Goal: Task Accomplishment & Management: Manage account settings

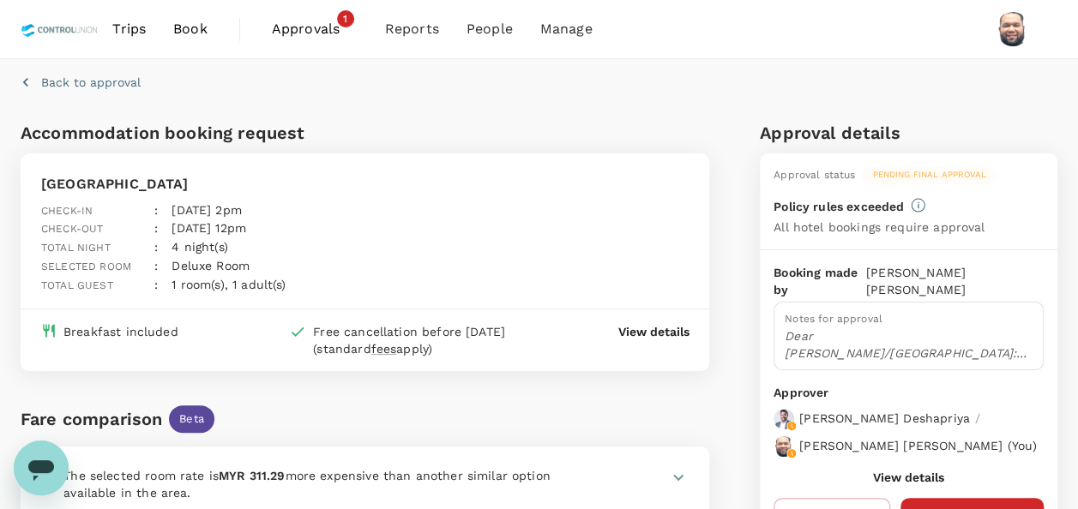
click at [313, 33] on span "Approvals" at bounding box center [315, 29] width 86 height 21
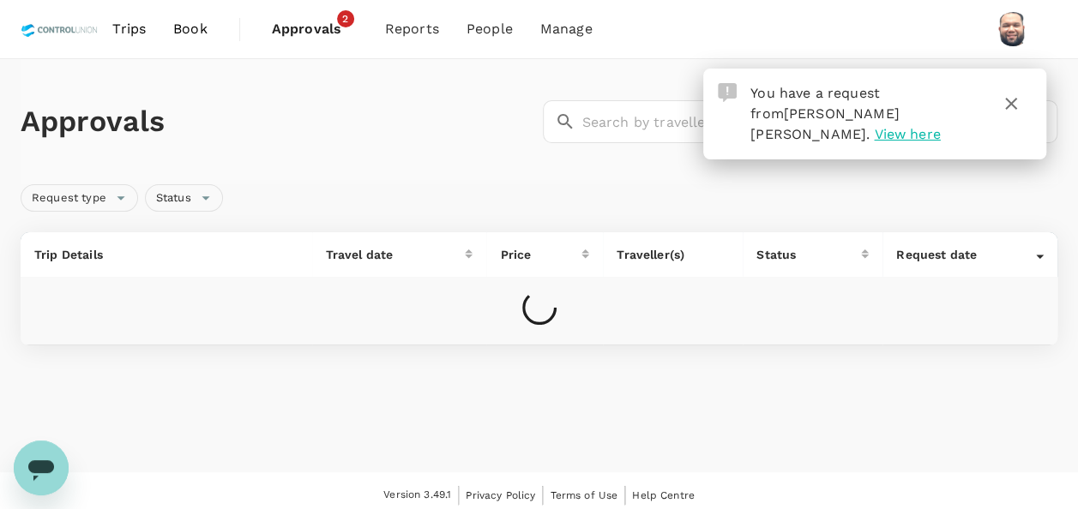
click at [1013, 101] on icon "button" at bounding box center [1011, 104] width 12 height 12
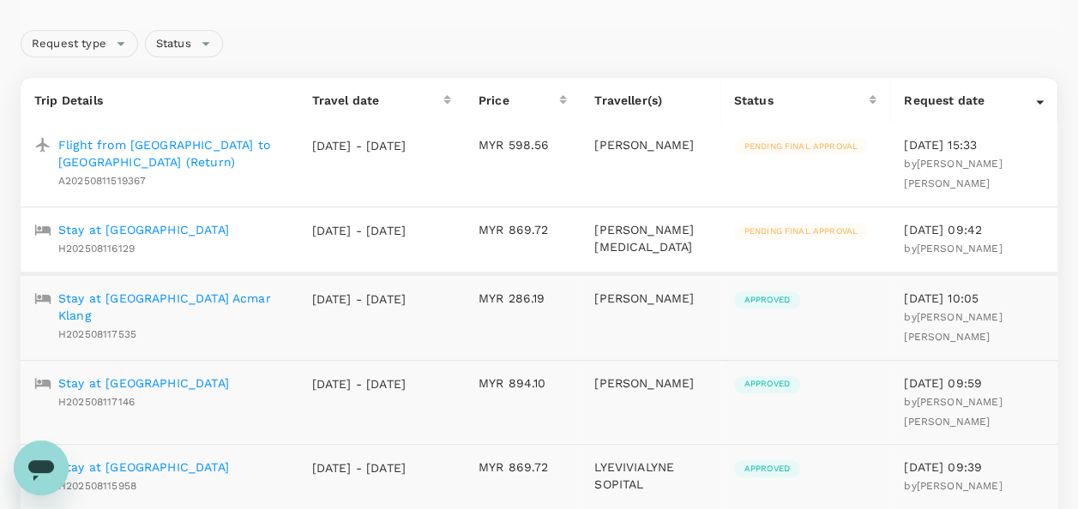
scroll to position [171, 0]
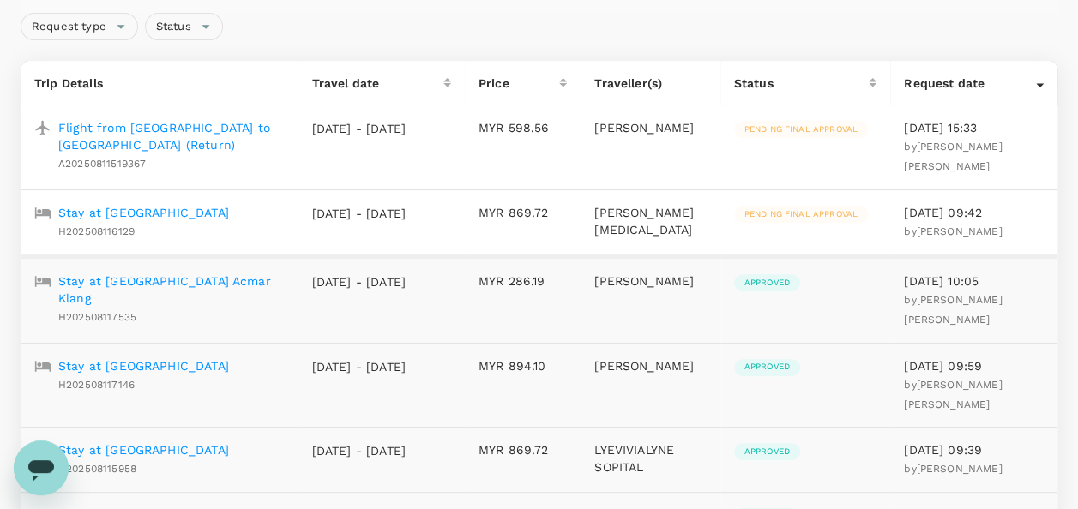
click at [199, 127] on p "Flight from [GEOGRAPHIC_DATA] to [GEOGRAPHIC_DATA] (Return)" at bounding box center [171, 136] width 226 height 34
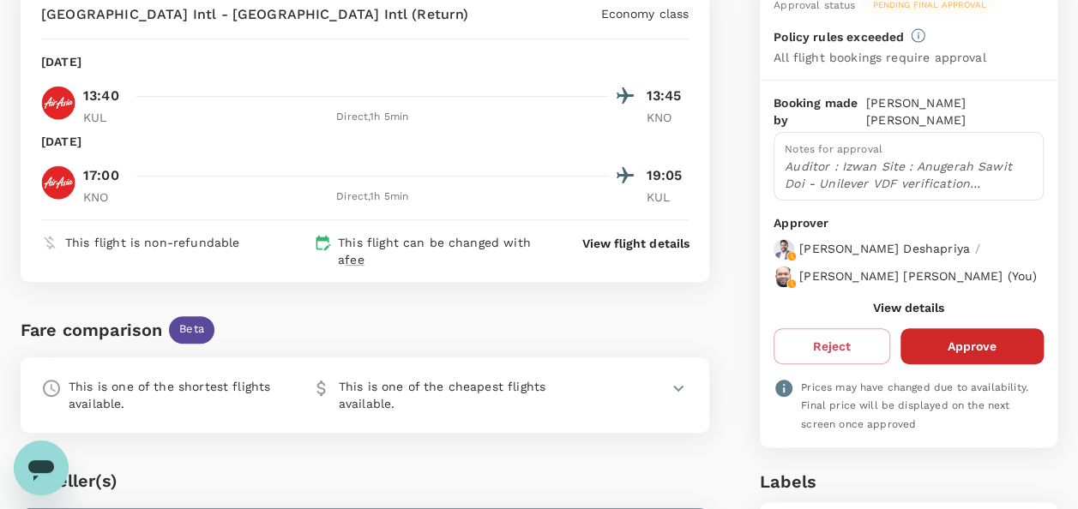
scroll to position [171, 0]
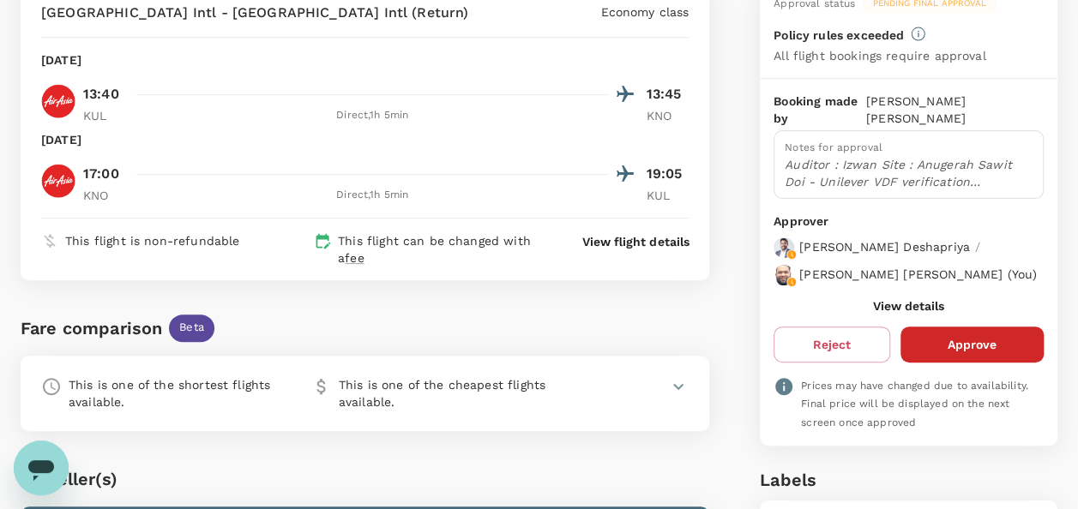
click at [890, 299] on button "View details" at bounding box center [908, 306] width 71 height 14
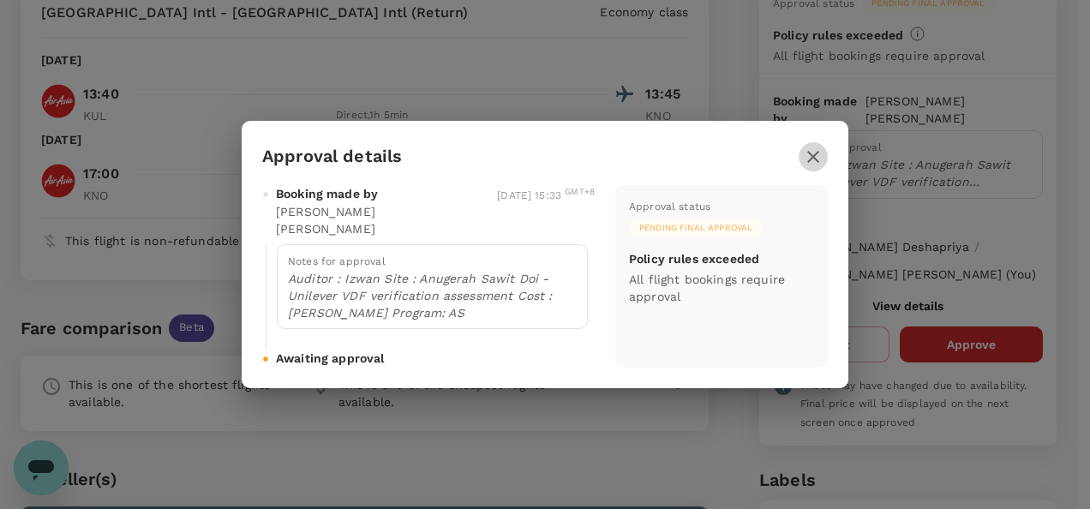
click at [809, 164] on icon "button" at bounding box center [813, 157] width 21 height 21
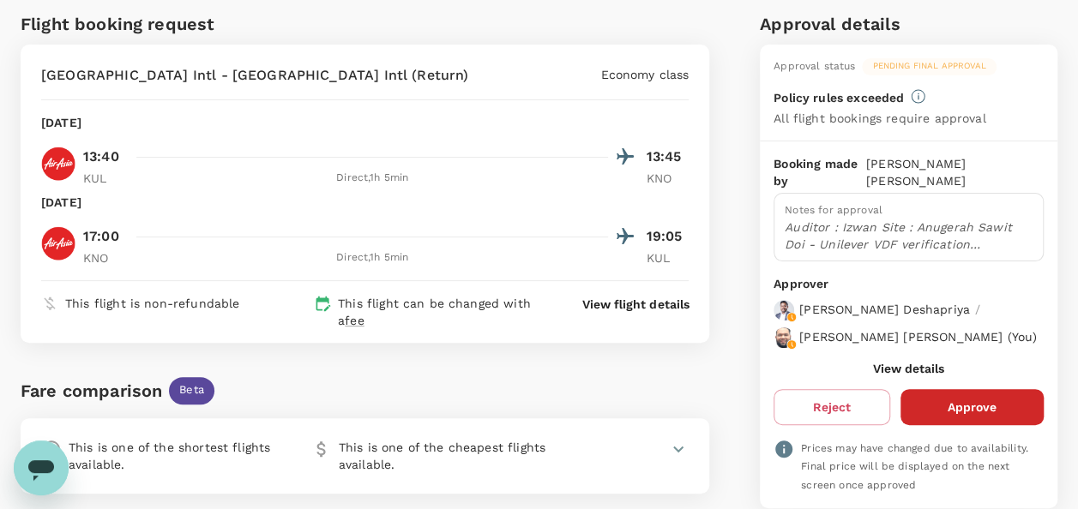
scroll to position [135, 0]
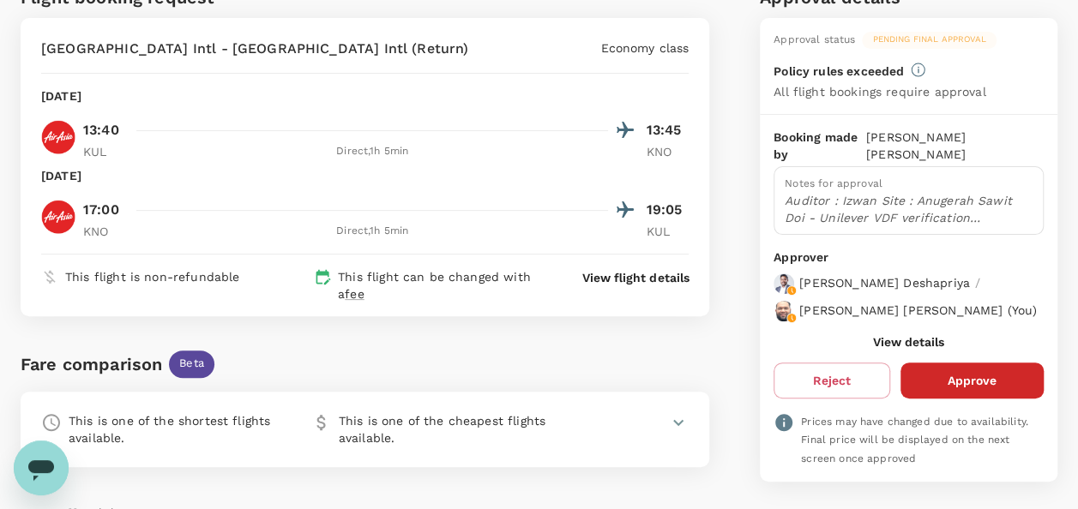
click at [886, 335] on button "View details" at bounding box center [908, 342] width 71 height 14
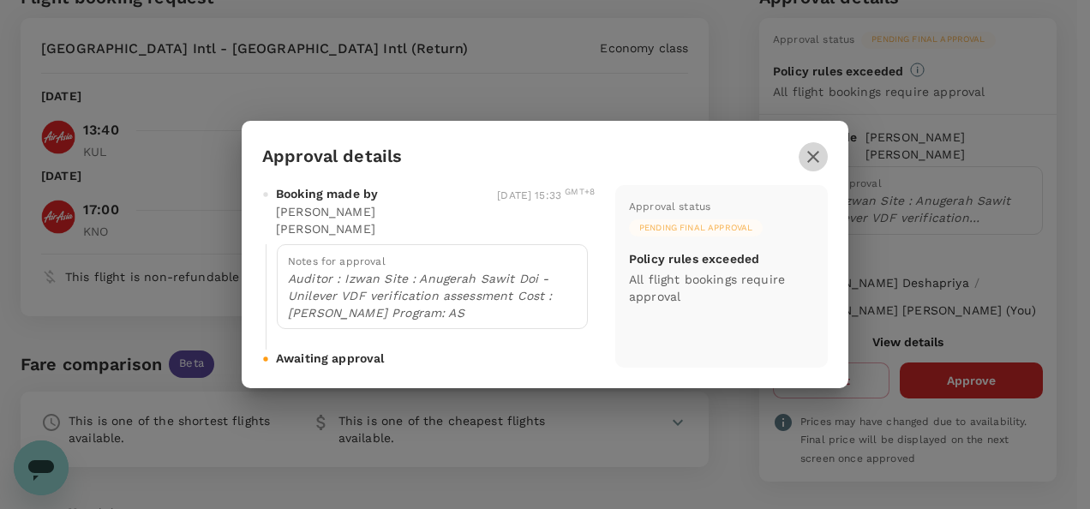
click at [821, 166] on icon "button" at bounding box center [813, 157] width 21 height 21
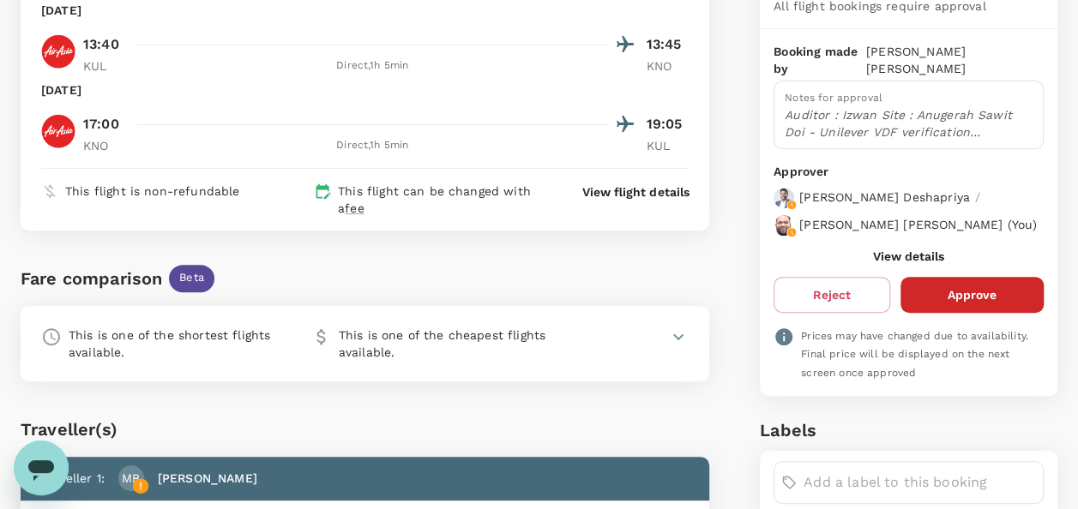
scroll to position [257, 0]
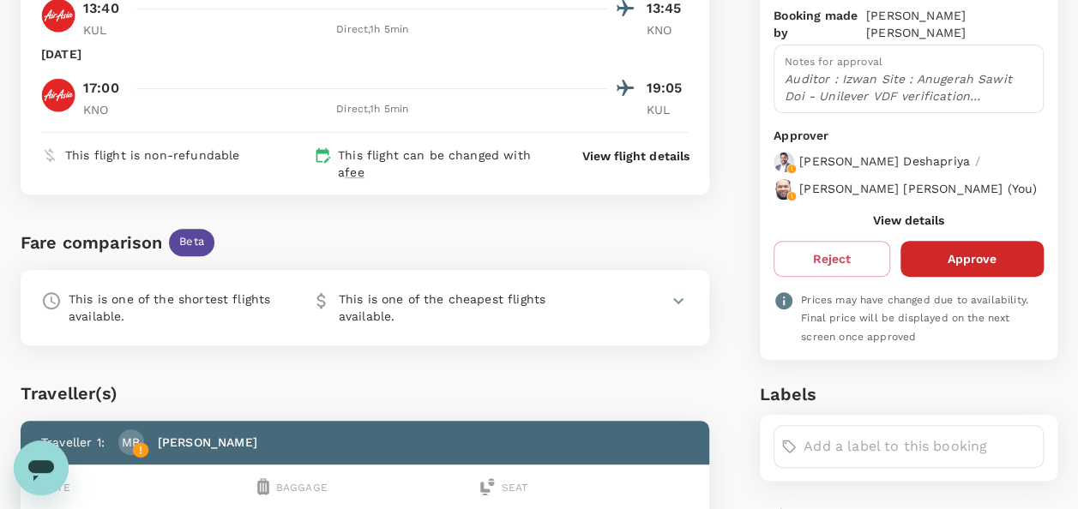
click at [908, 213] on button "View details" at bounding box center [908, 220] width 71 height 14
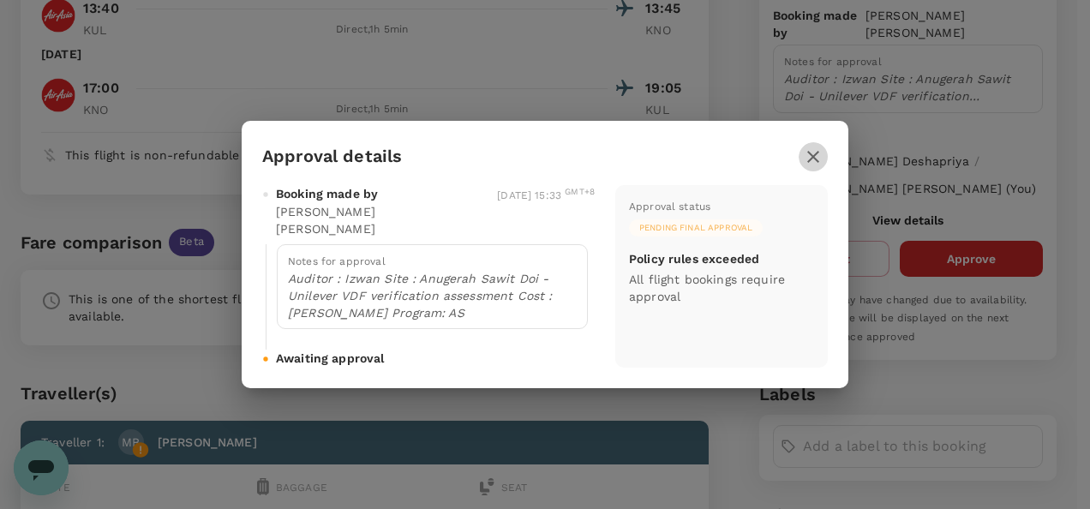
click at [816, 167] on icon "button" at bounding box center [813, 157] width 21 height 21
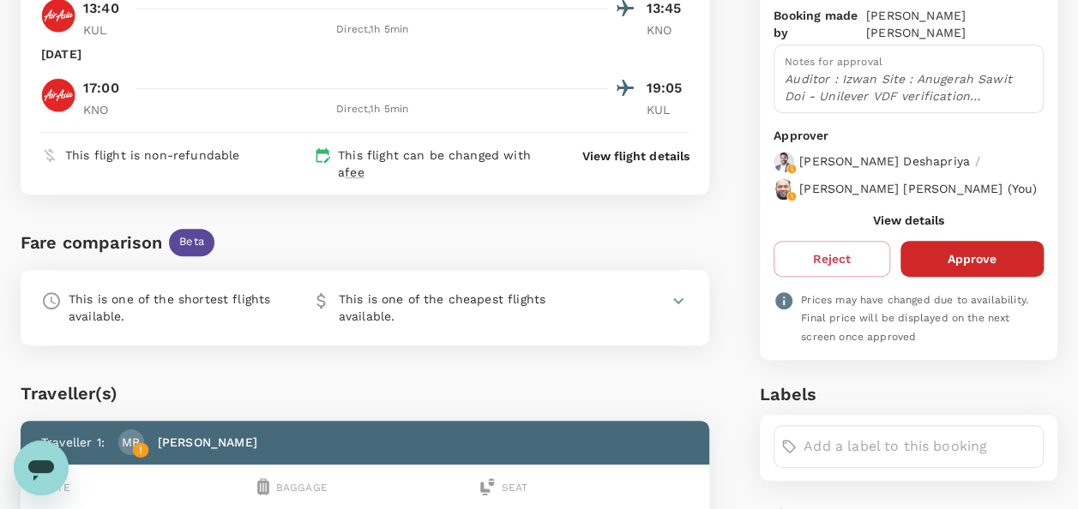
click at [958, 249] on button "Approve" at bounding box center [971, 259] width 143 height 36
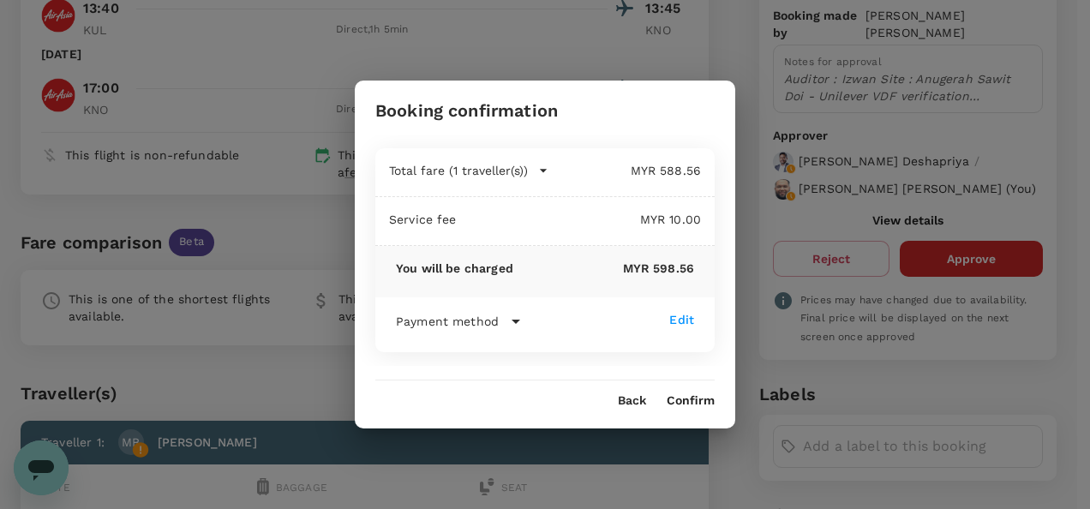
click at [692, 403] on button "Confirm" at bounding box center [691, 401] width 48 height 14
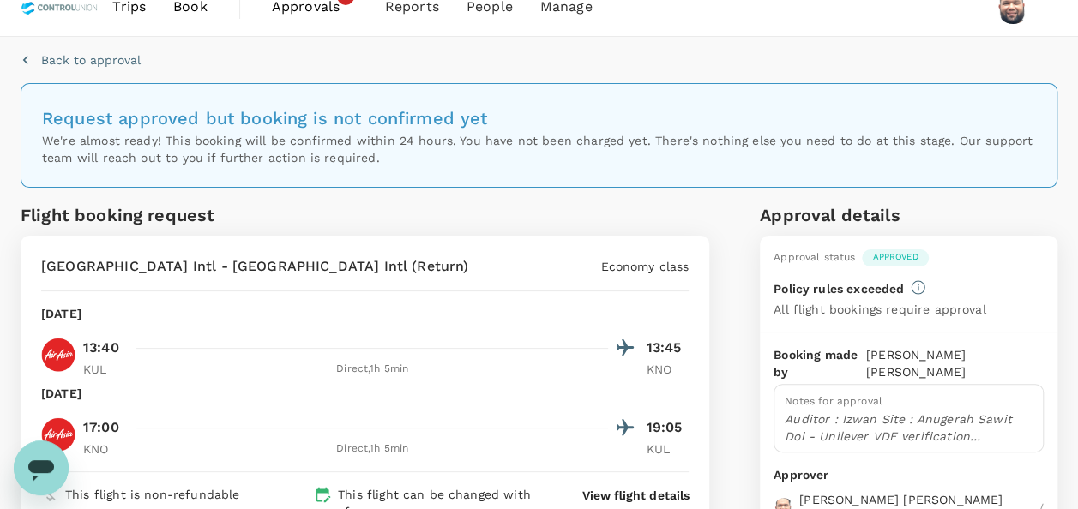
scroll to position [0, 0]
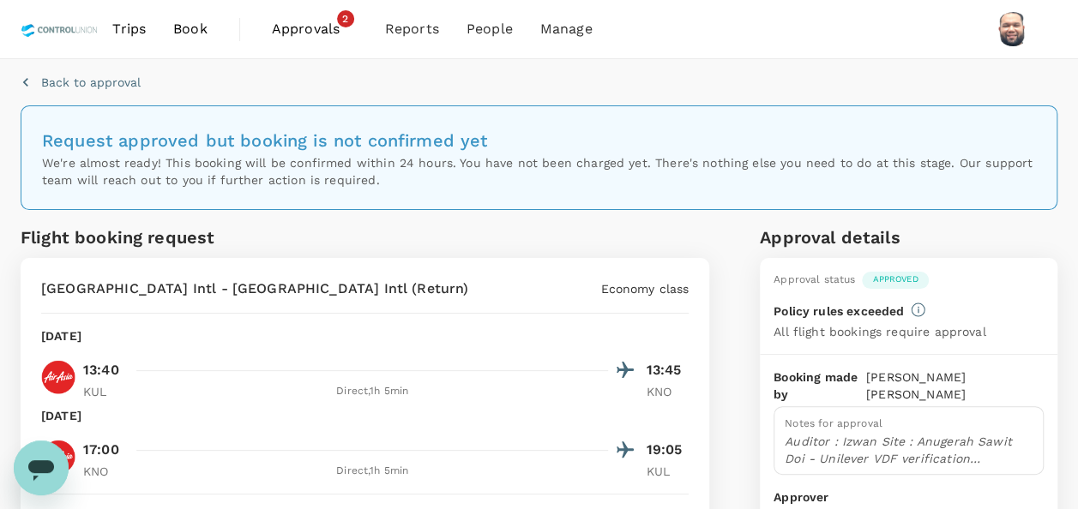
click at [309, 33] on span "Approvals" at bounding box center [315, 29] width 86 height 21
